Goal: Information Seeking & Learning: Learn about a topic

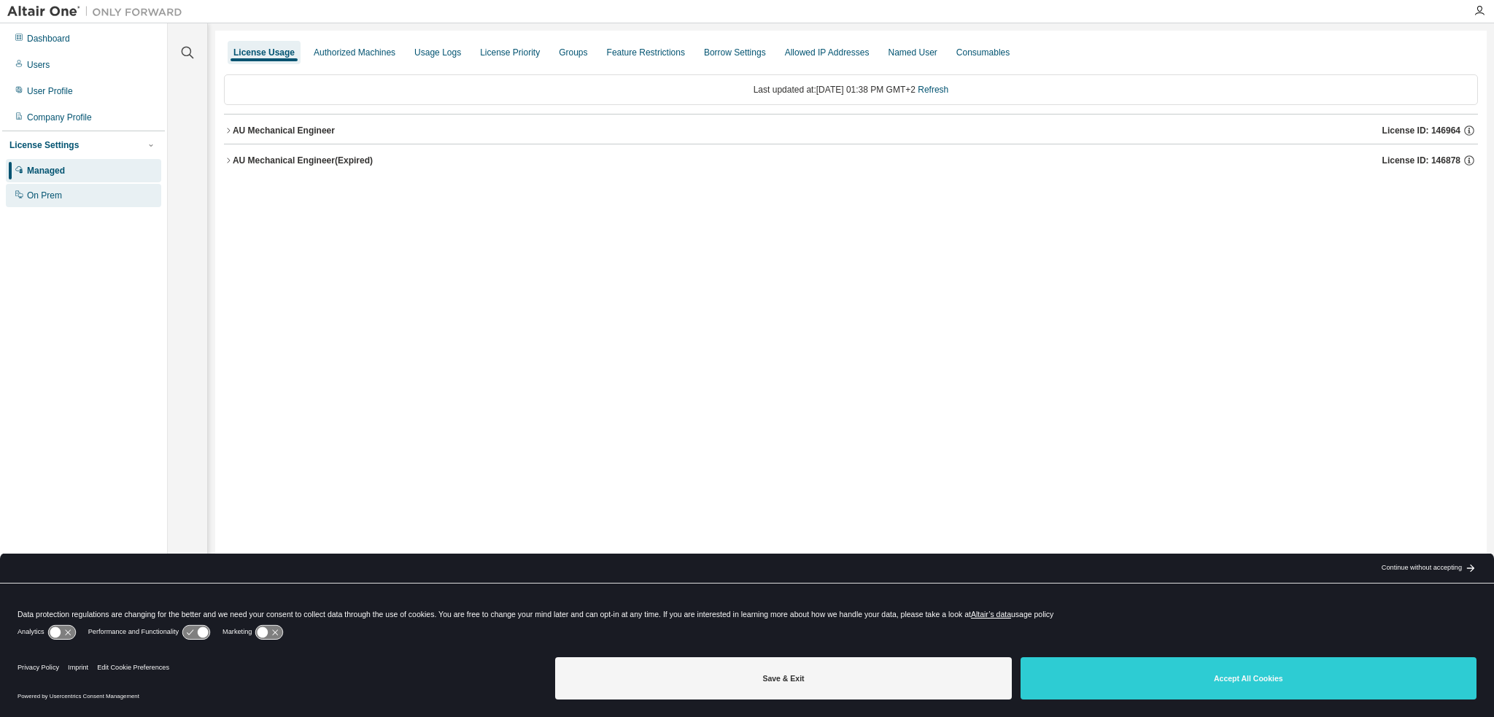
click at [44, 197] on div "On Prem" at bounding box center [44, 196] width 35 height 12
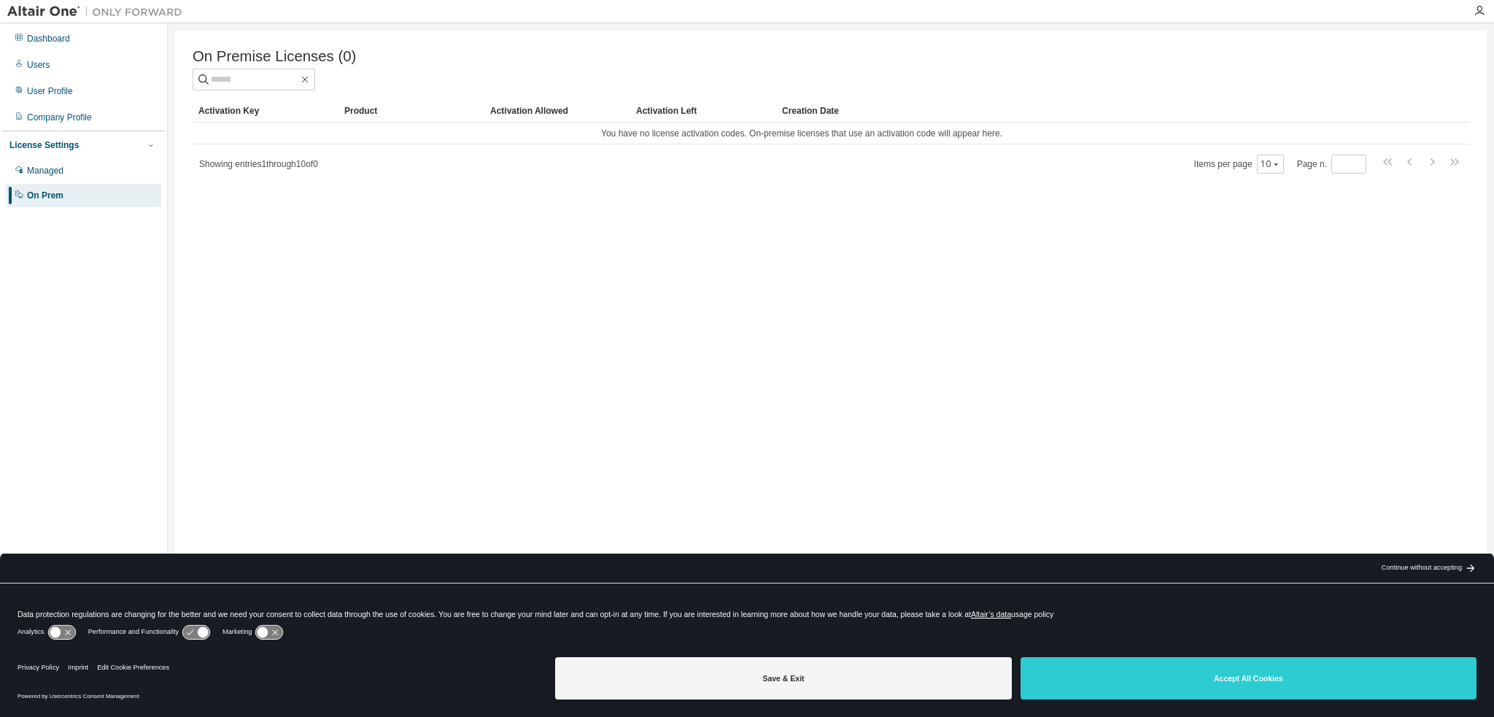
click at [64, 183] on div "Managed On Prem" at bounding box center [83, 183] width 163 height 48
click at [71, 182] on div "Managed" at bounding box center [83, 170] width 155 height 23
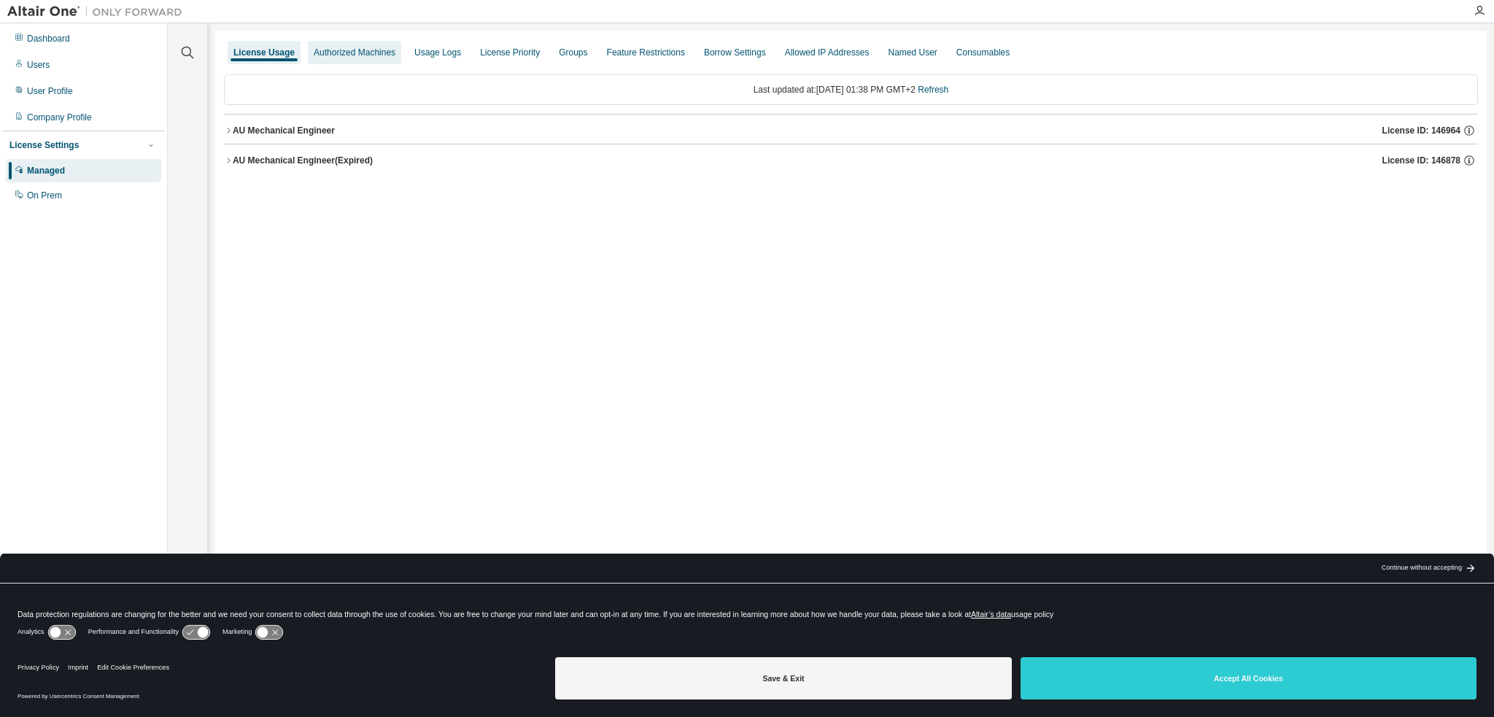
drag, startPoint x: 325, startPoint y: 48, endPoint x: 353, endPoint y: 58, distance: 29.3
click at [325, 50] on div "Authorized Machines" at bounding box center [355, 53] width 82 height 12
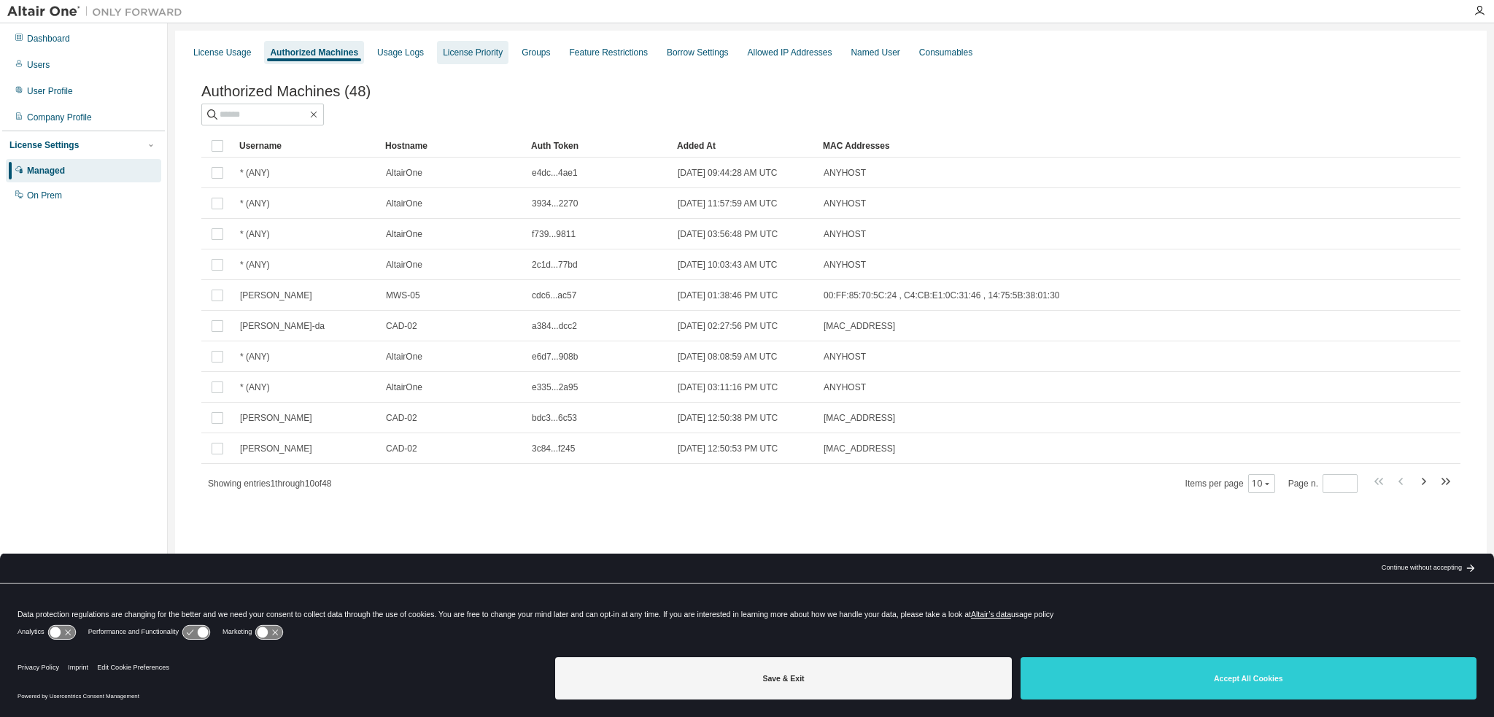
drag, startPoint x: 406, startPoint y: 51, endPoint x: 454, endPoint y: 58, distance: 48.7
click at [411, 53] on div "Usage Logs" at bounding box center [400, 53] width 47 height 12
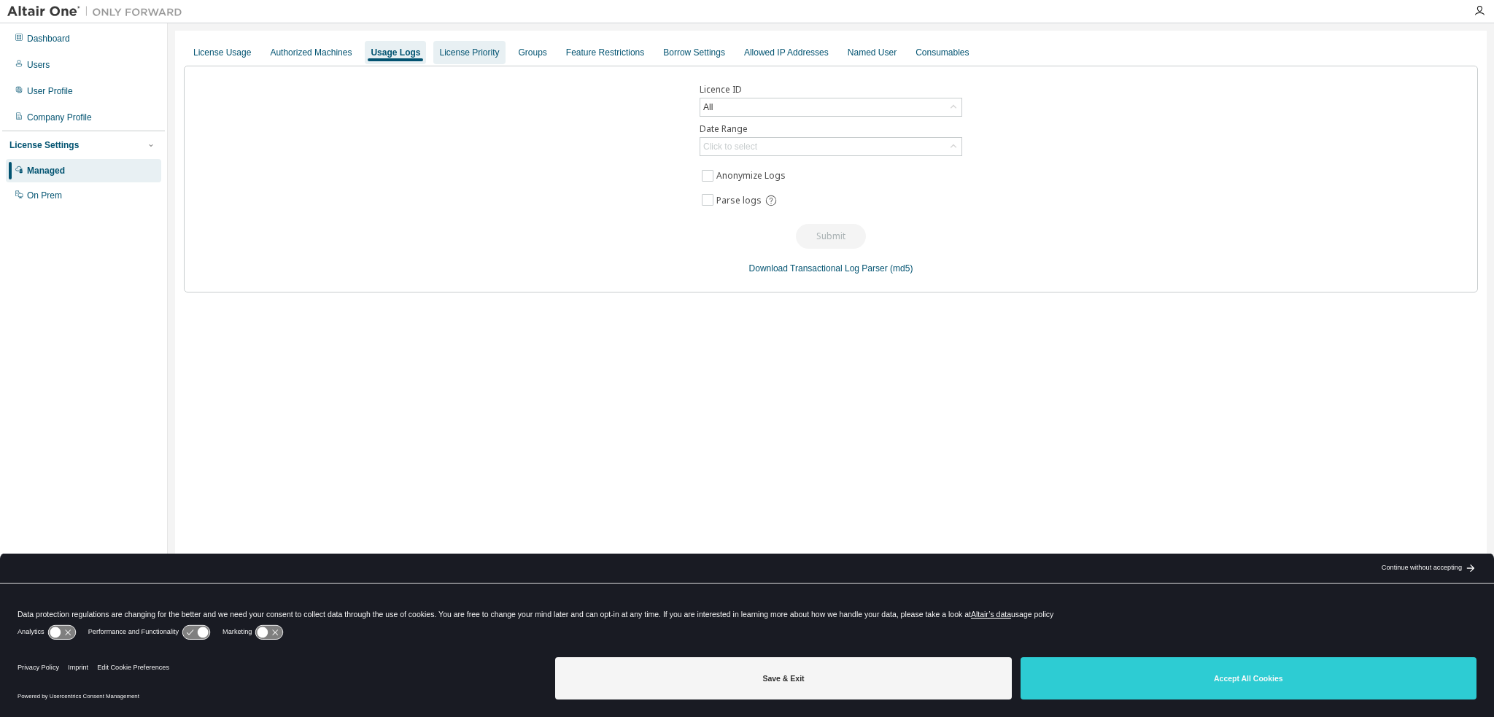
click at [482, 56] on div "License Priority" at bounding box center [469, 53] width 60 height 12
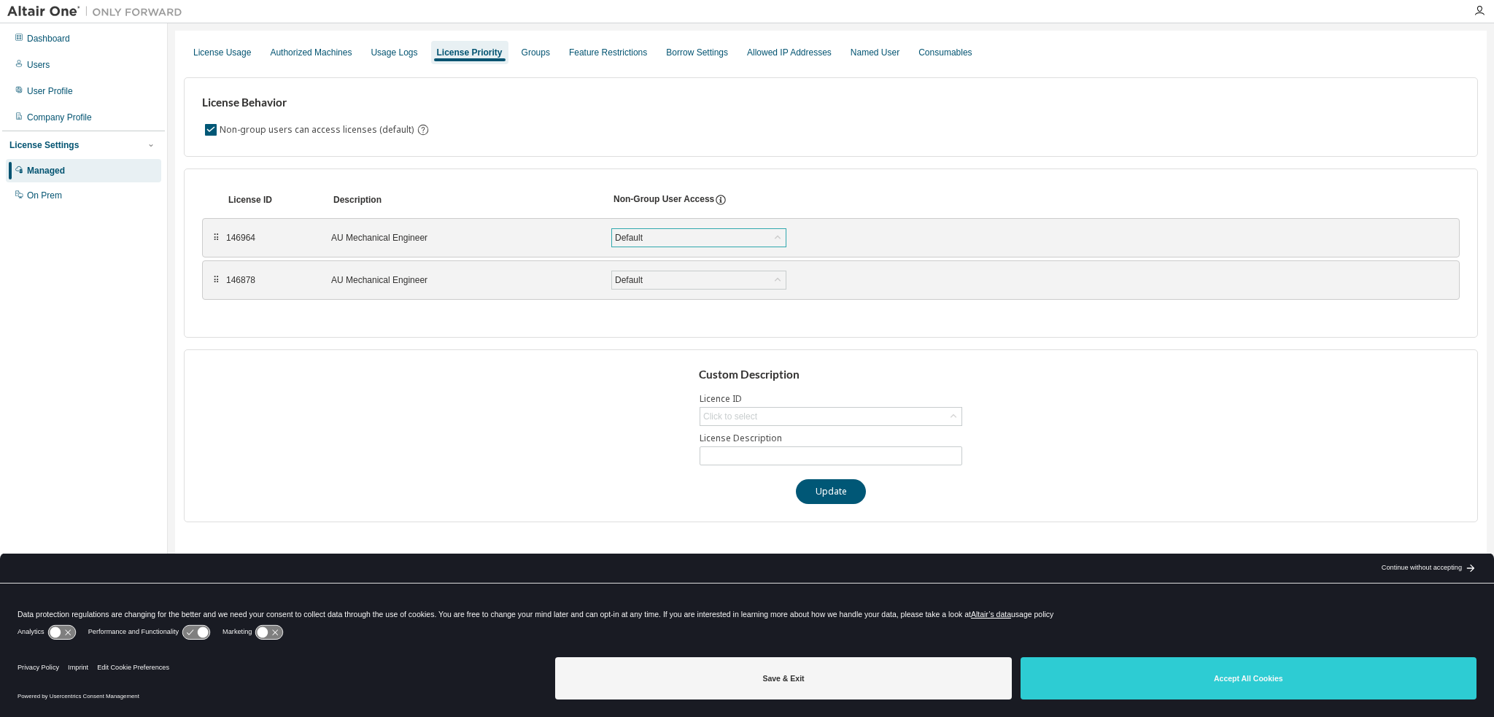
click at [775, 242] on icon at bounding box center [777, 237] width 15 height 15
click at [445, 244] on div "146964 AU Mechanical Engineer Default Save" at bounding box center [550, 238] width 648 height 26
click at [352, 237] on div "AU Mechanical Engineer" at bounding box center [462, 238] width 263 height 12
click at [537, 53] on div "Groups" at bounding box center [535, 53] width 28 height 12
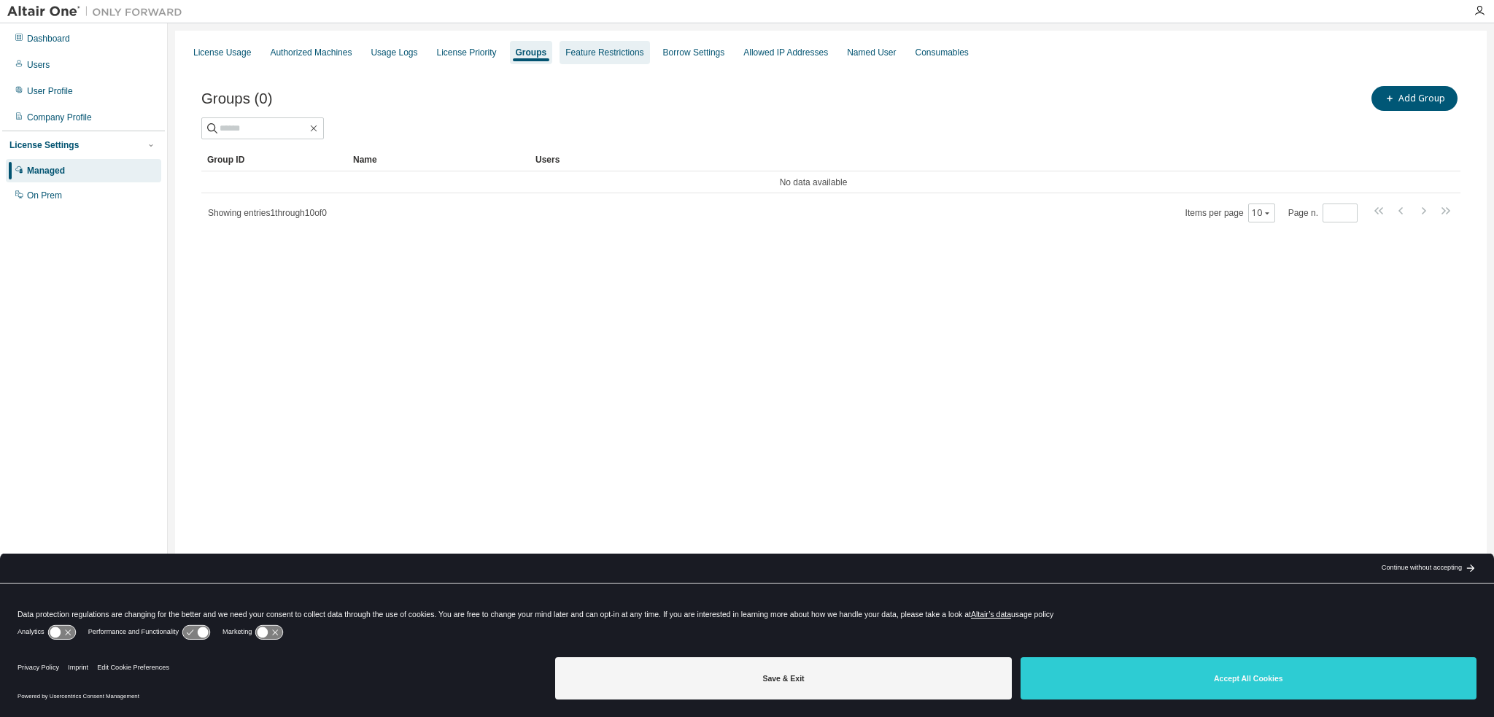
click at [576, 52] on div "Feature Restrictions" at bounding box center [604, 53] width 78 height 12
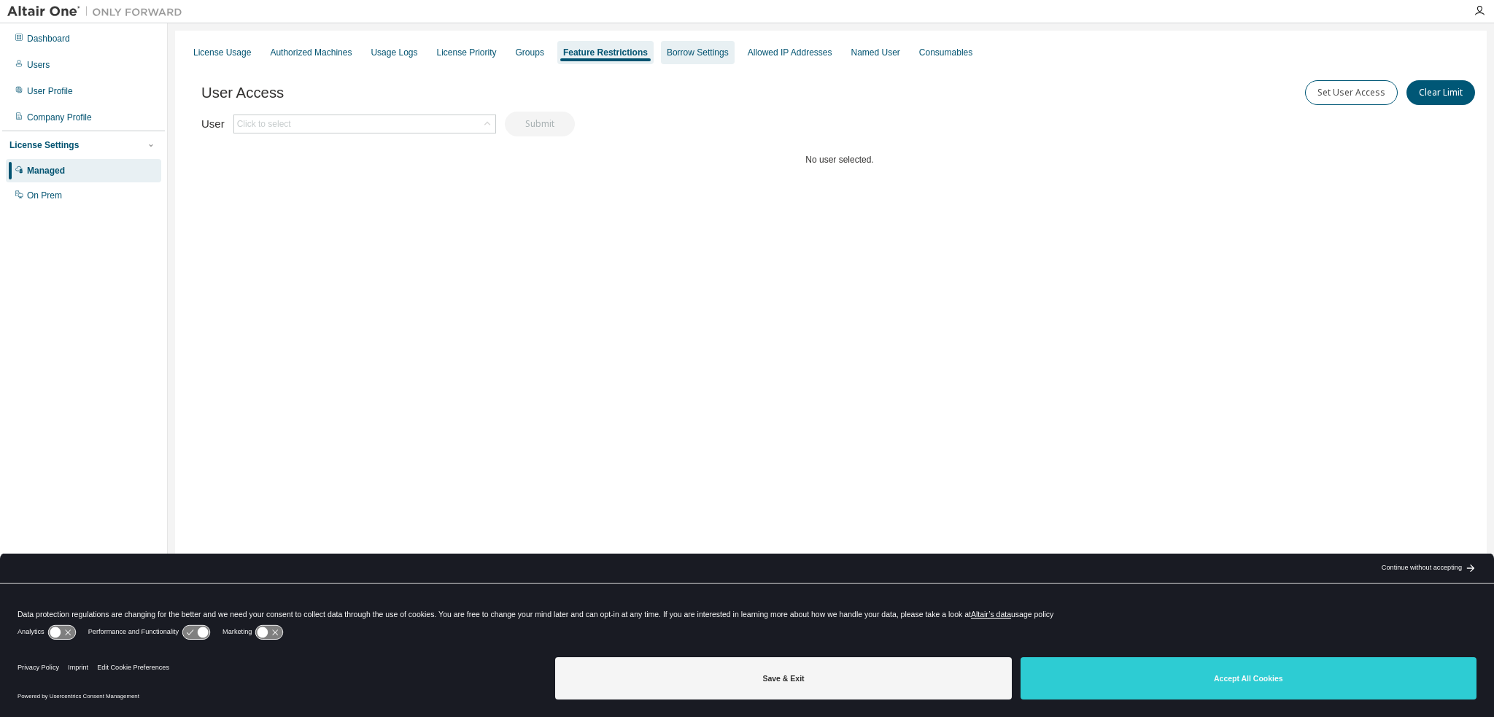
click at [691, 63] on div "Borrow Settings" at bounding box center [698, 52] width 74 height 23
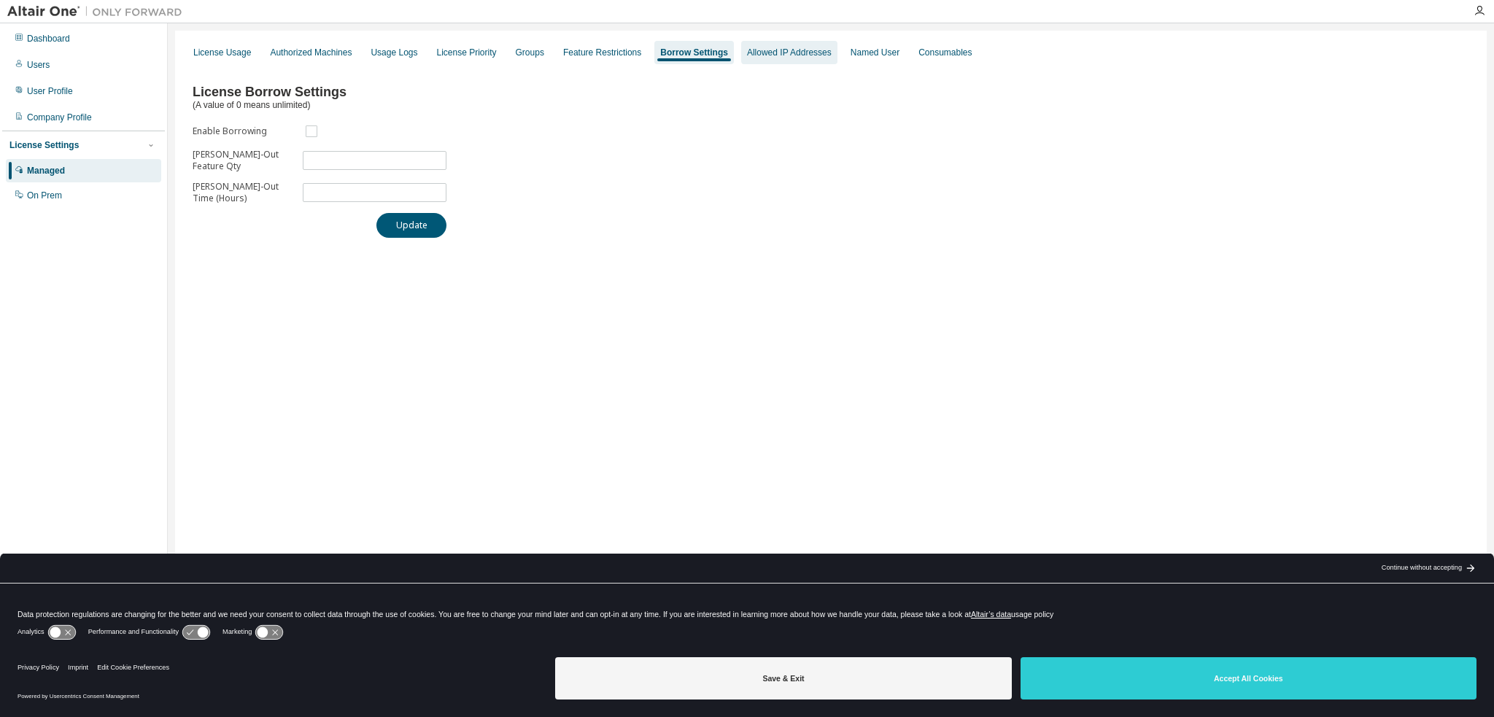
click at [747, 55] on div "Allowed IP Addresses" at bounding box center [789, 53] width 85 height 12
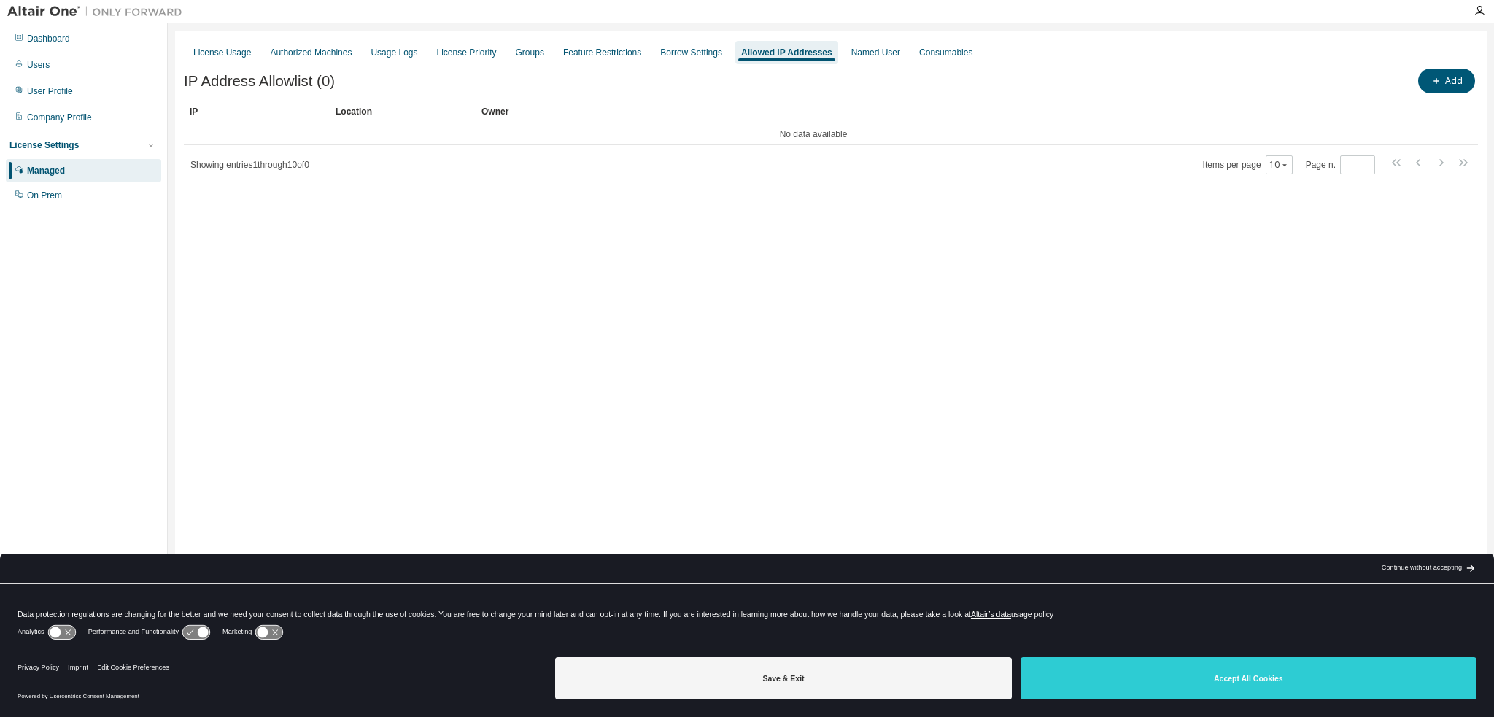
click at [829, 55] on div "License Usage Authorized Machines Usage Logs License Priority Groups Feature Re…" at bounding box center [831, 52] width 1294 height 26
click at [859, 54] on div "Named User" at bounding box center [875, 53] width 49 height 12
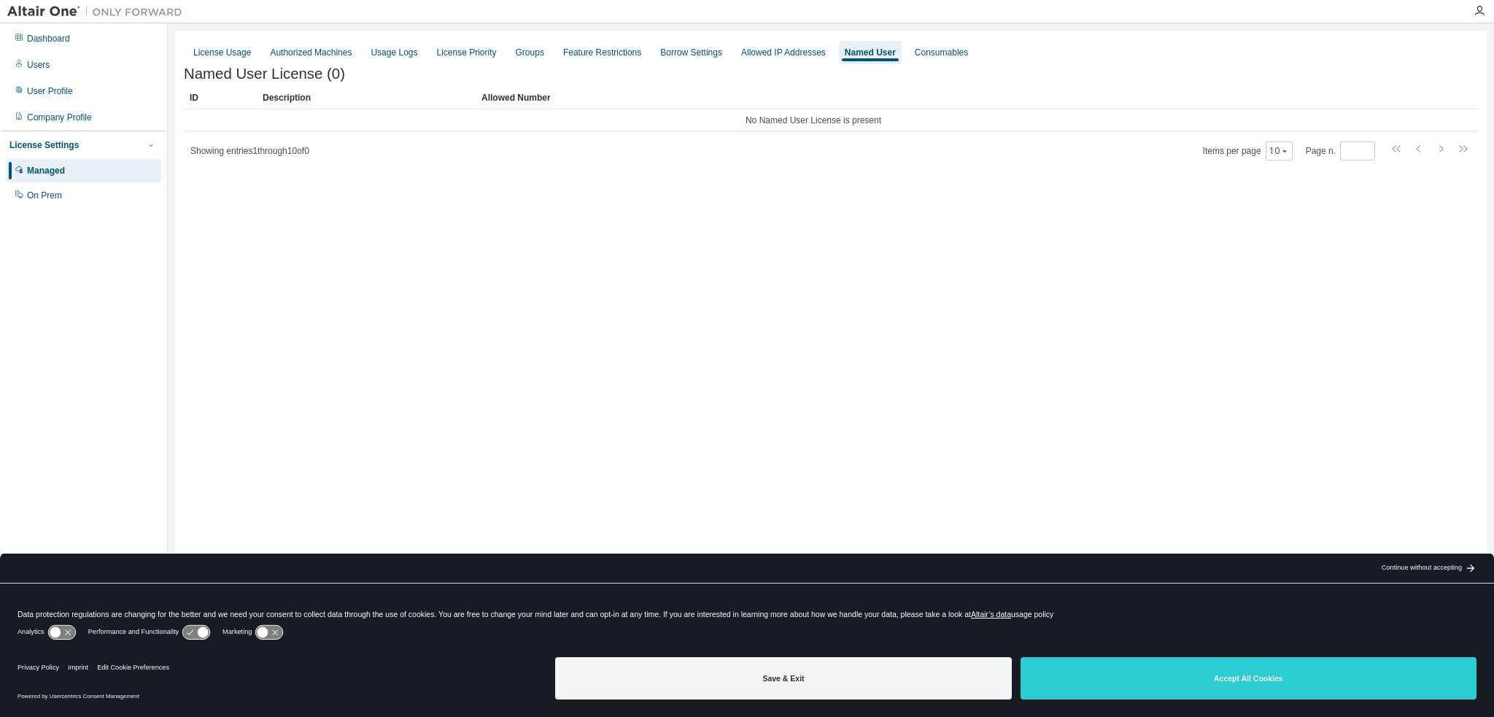
click at [904, 68] on div "Named User License (0)" at bounding box center [831, 74] width 1294 height 17
click at [926, 55] on div "Consumables" at bounding box center [941, 53] width 53 height 12
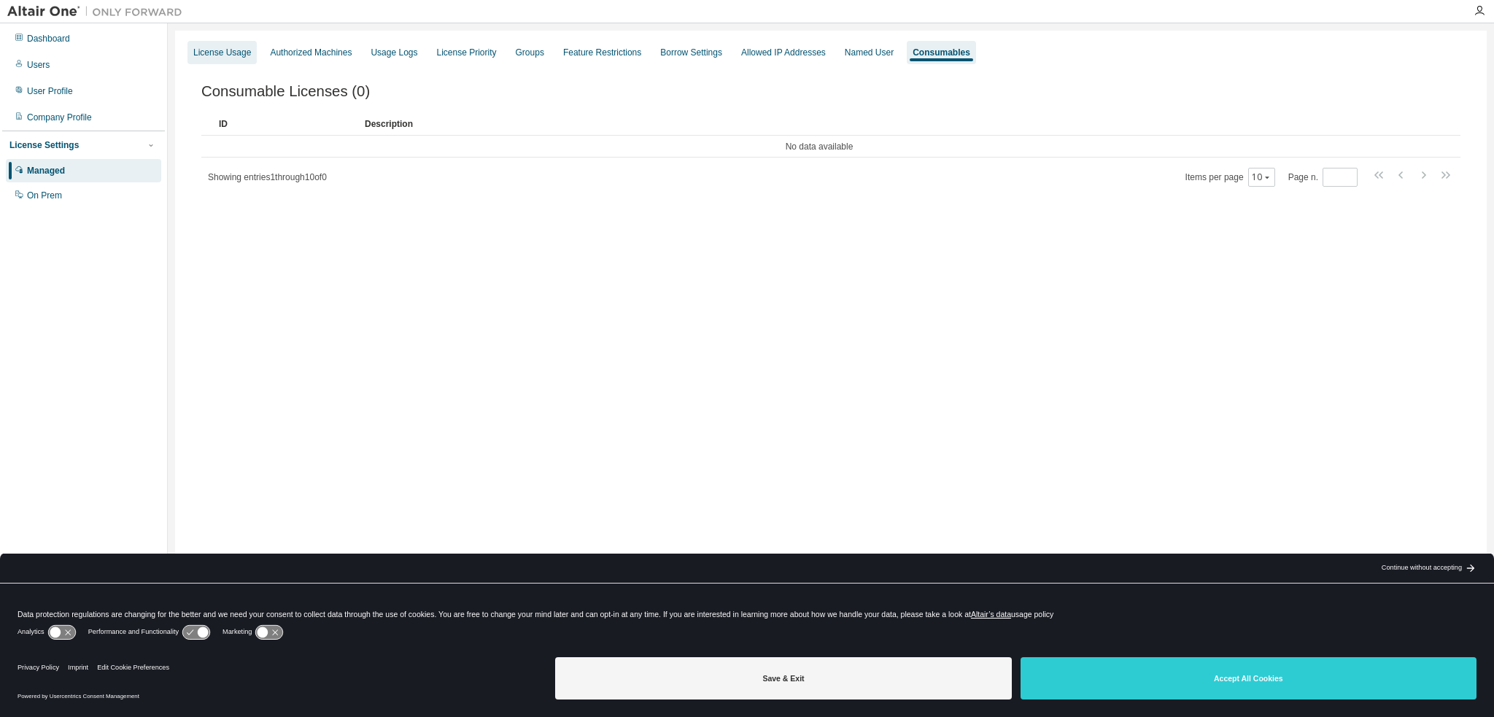
click at [210, 58] on div "License Usage" at bounding box center [222, 53] width 58 height 12
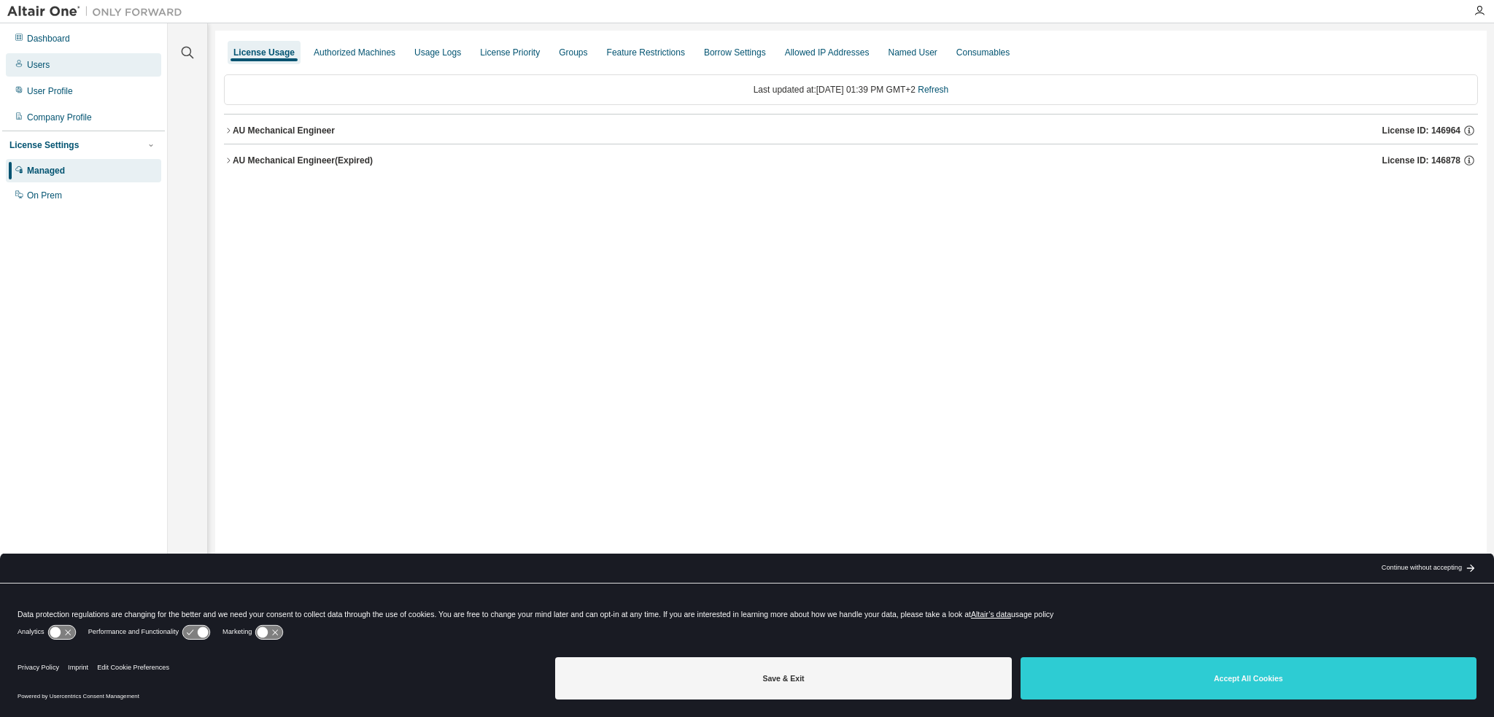
click at [32, 72] on div "Users" at bounding box center [83, 64] width 155 height 23
